Goal: Check status: Check status

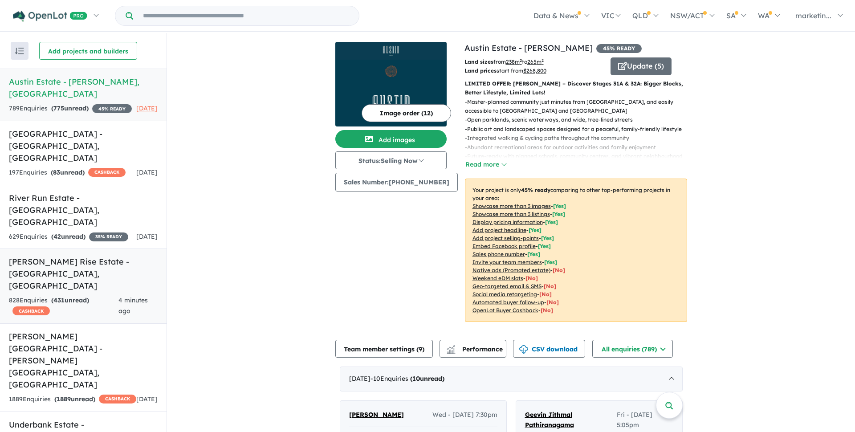
click at [117, 256] on h5 "Taylors Rise Estate - [GEOGRAPHIC_DATA] , [GEOGRAPHIC_DATA]" at bounding box center [83, 274] width 149 height 36
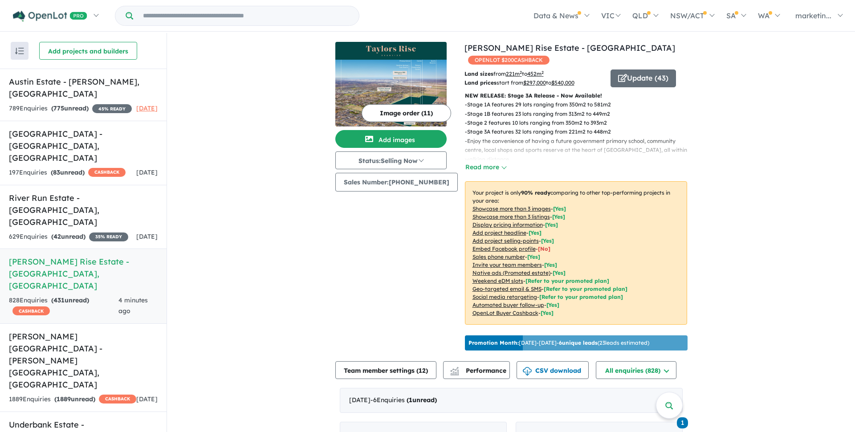
click at [104, 256] on h5 "Taylors Rise Estate - [GEOGRAPHIC_DATA] , [GEOGRAPHIC_DATA]" at bounding box center [83, 274] width 149 height 36
click at [645, 69] on button "Update ( 43 )" at bounding box center [643, 78] width 65 height 18
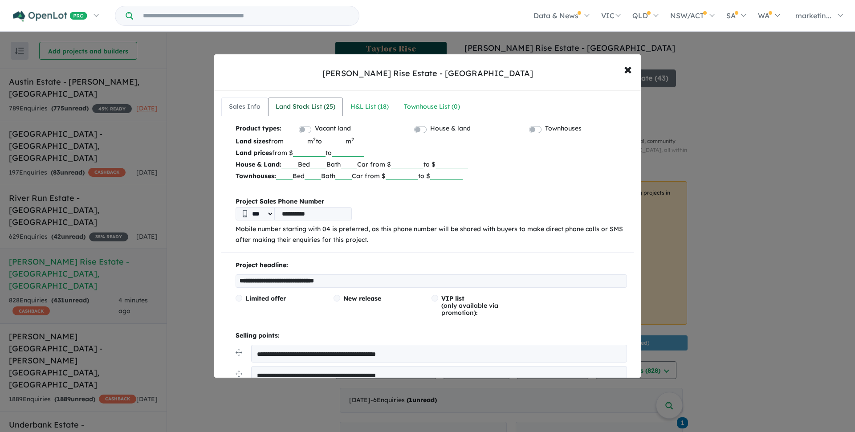
click at [329, 110] on div "Land Stock List ( 25 )" at bounding box center [306, 107] width 60 height 11
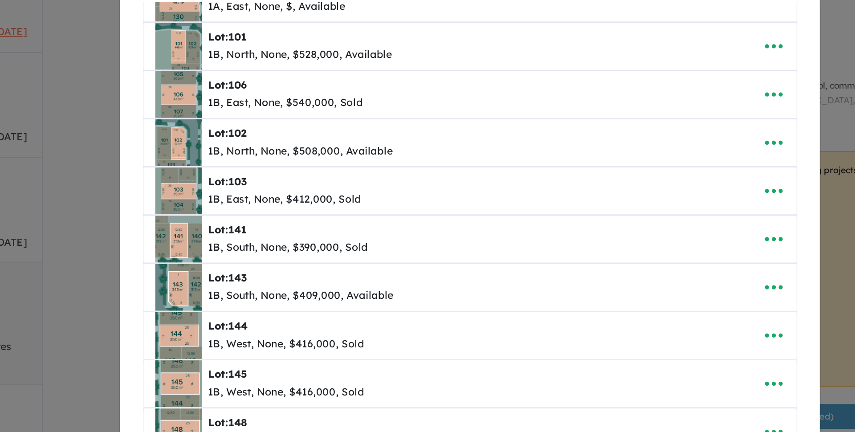
scroll to position [78, 0]
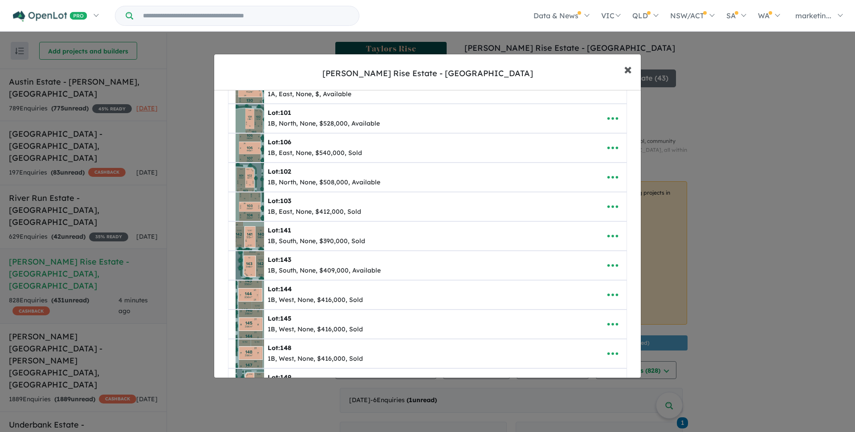
click at [628, 70] on span "×" at bounding box center [628, 68] width 8 height 19
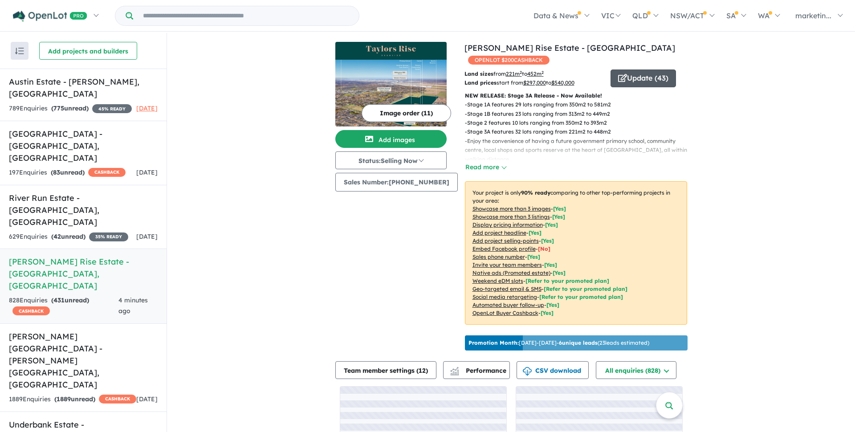
click at [632, 70] on button "Update ( 43 )" at bounding box center [643, 78] width 65 height 18
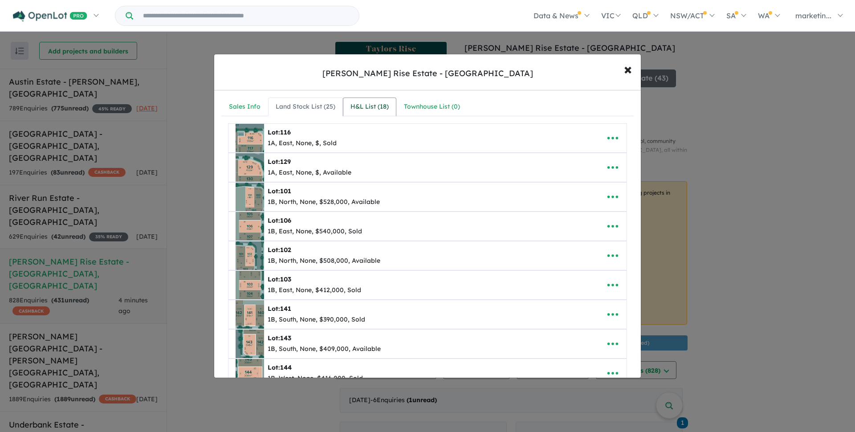
click at [373, 106] on div "H&L List ( 18 )" at bounding box center [369, 107] width 38 height 11
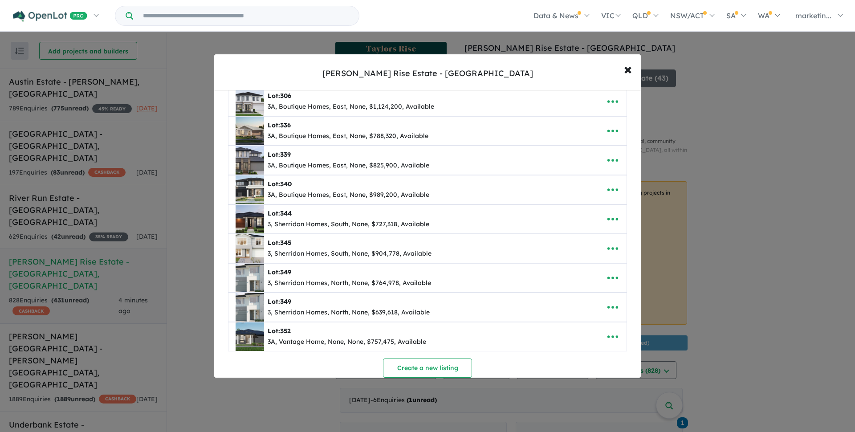
scroll to position [307, 0]
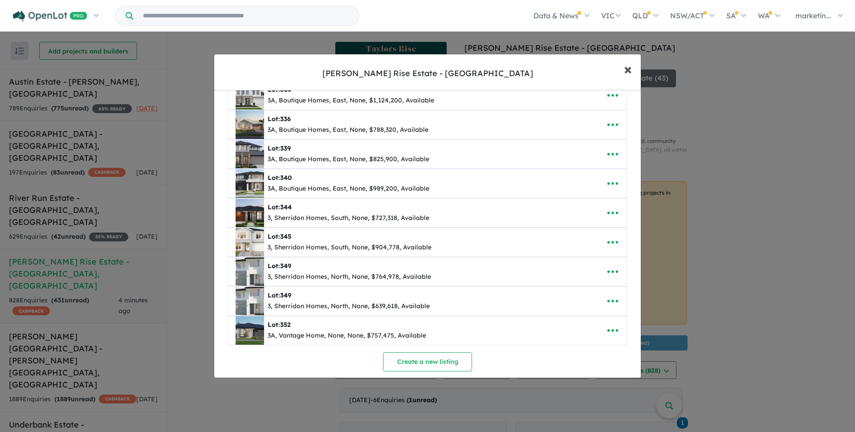
click at [627, 71] on span "×" at bounding box center [628, 68] width 8 height 19
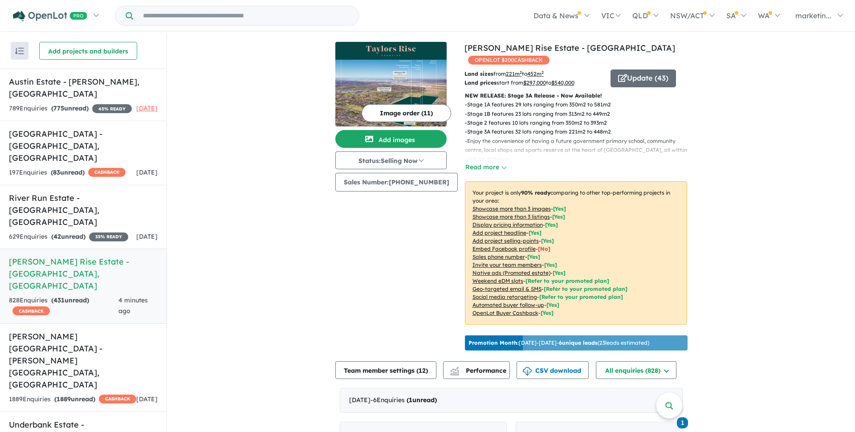
scroll to position [0, 0]
